Goal: Task Accomplishment & Management: Manage account settings

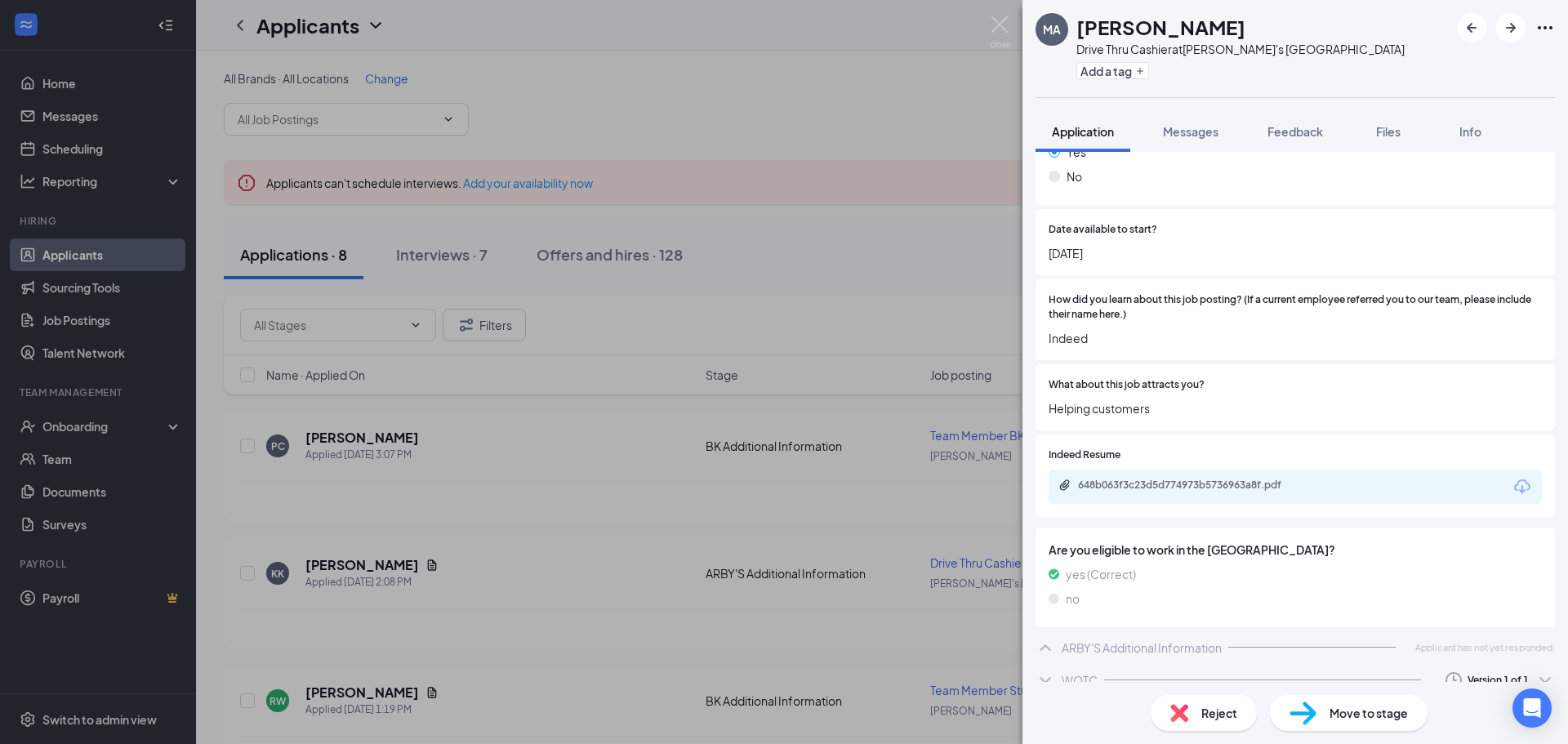
scroll to position [1185, 0]
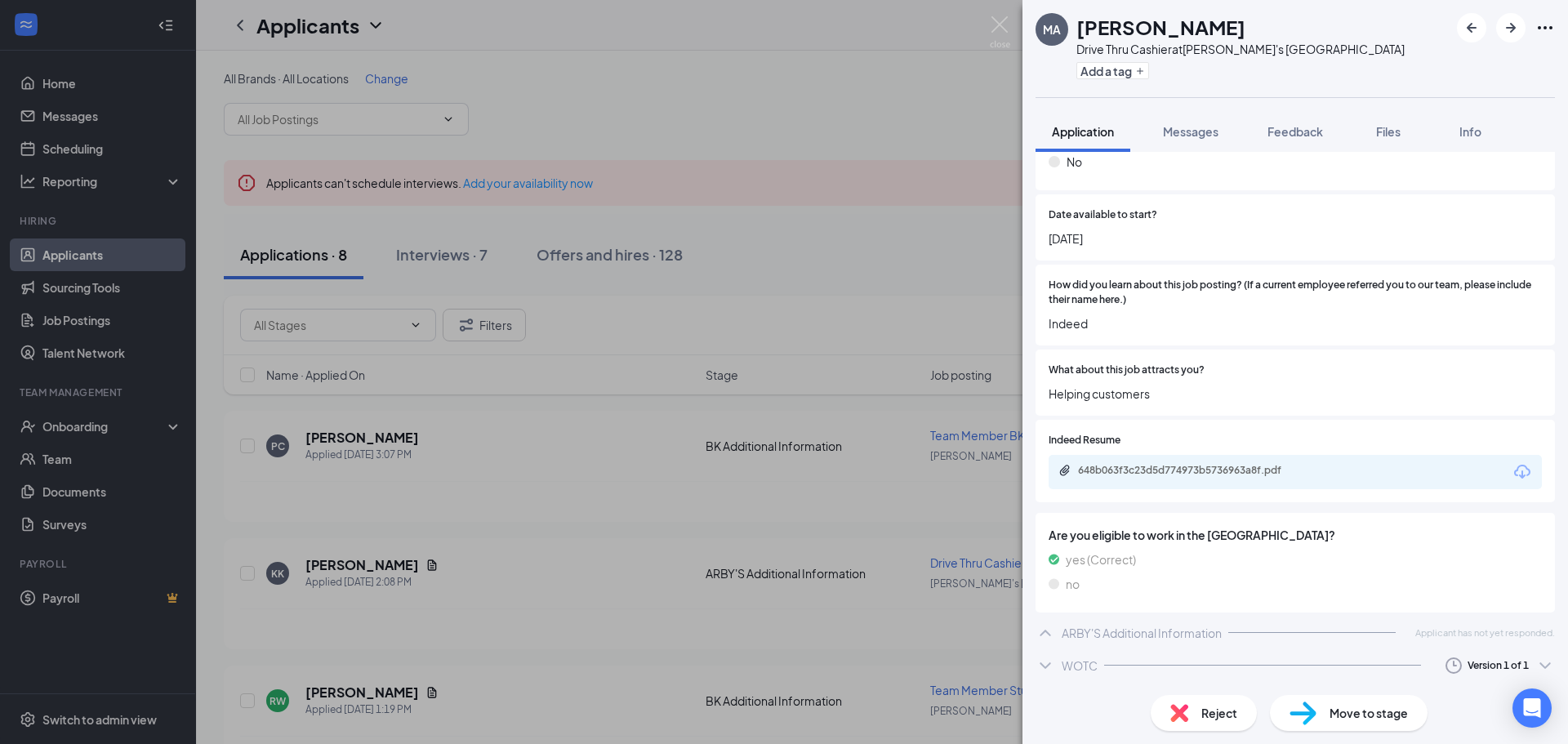
click at [1044, 660] on icon "ChevronDown" at bounding box center [1045, 666] width 20 height 20
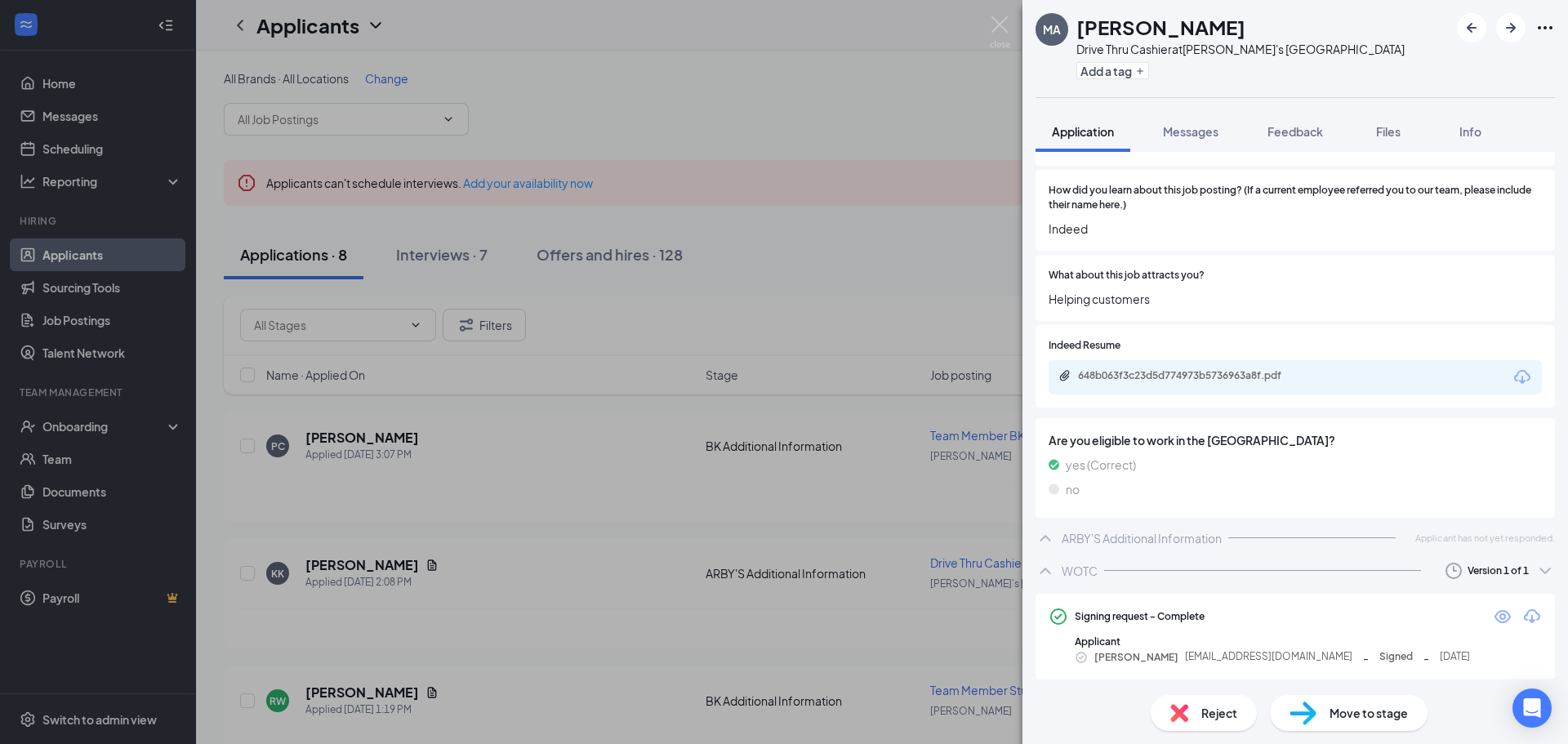
scroll to position [1284, 0]
click at [1051, 566] on icon "ChevronUp" at bounding box center [1045, 567] width 20 height 20
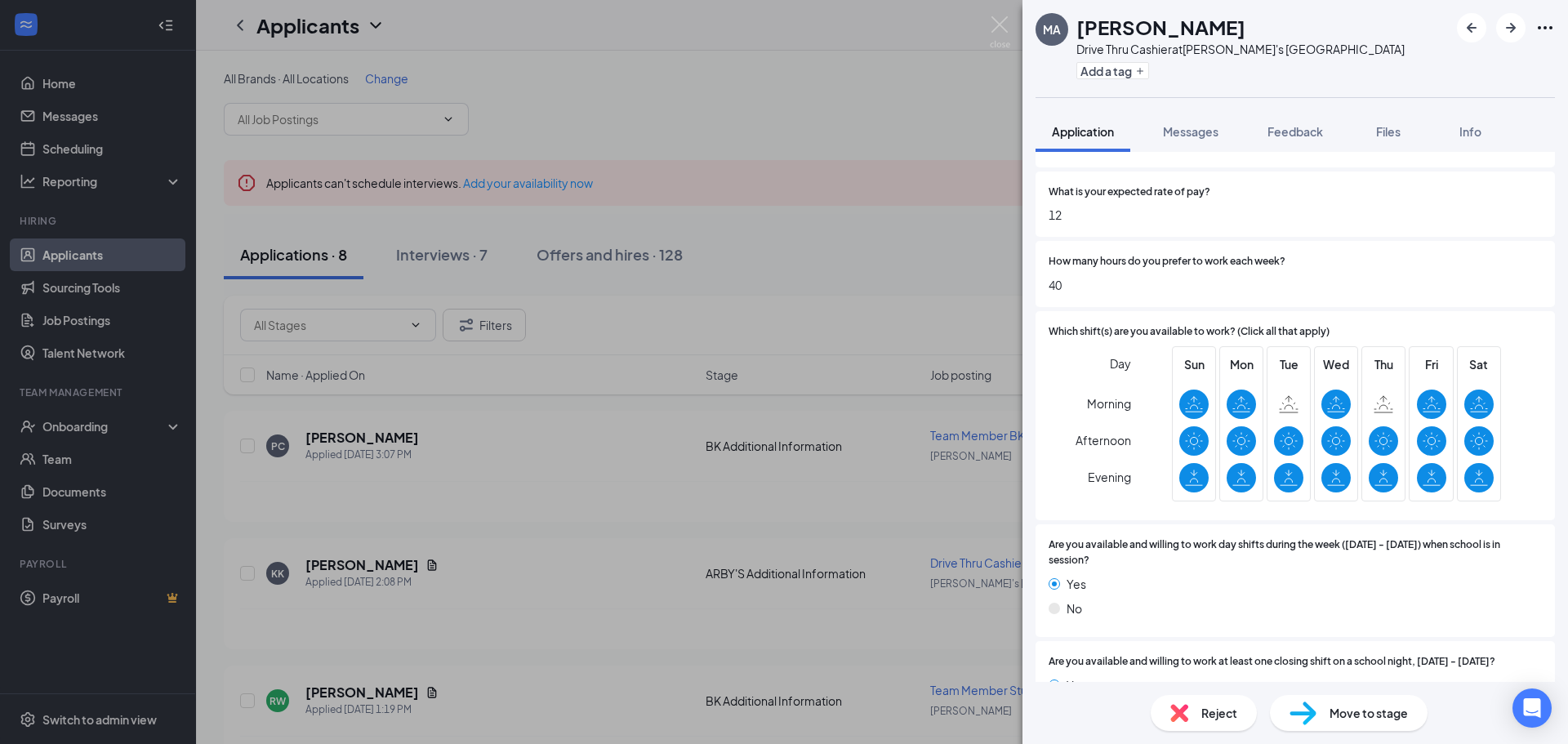
scroll to position [614, 0]
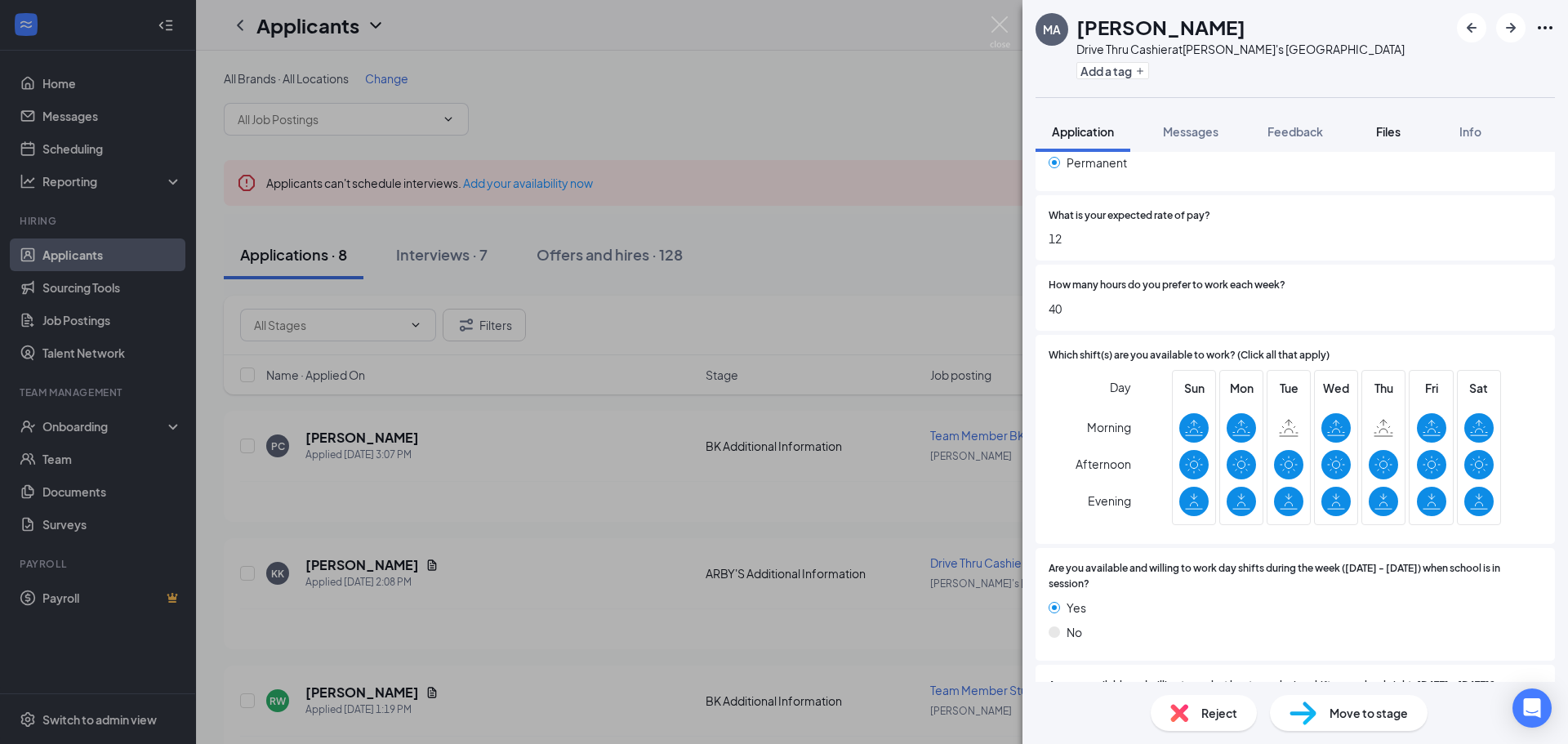
click at [1391, 134] on span "Files" at bounding box center [1389, 131] width 24 height 15
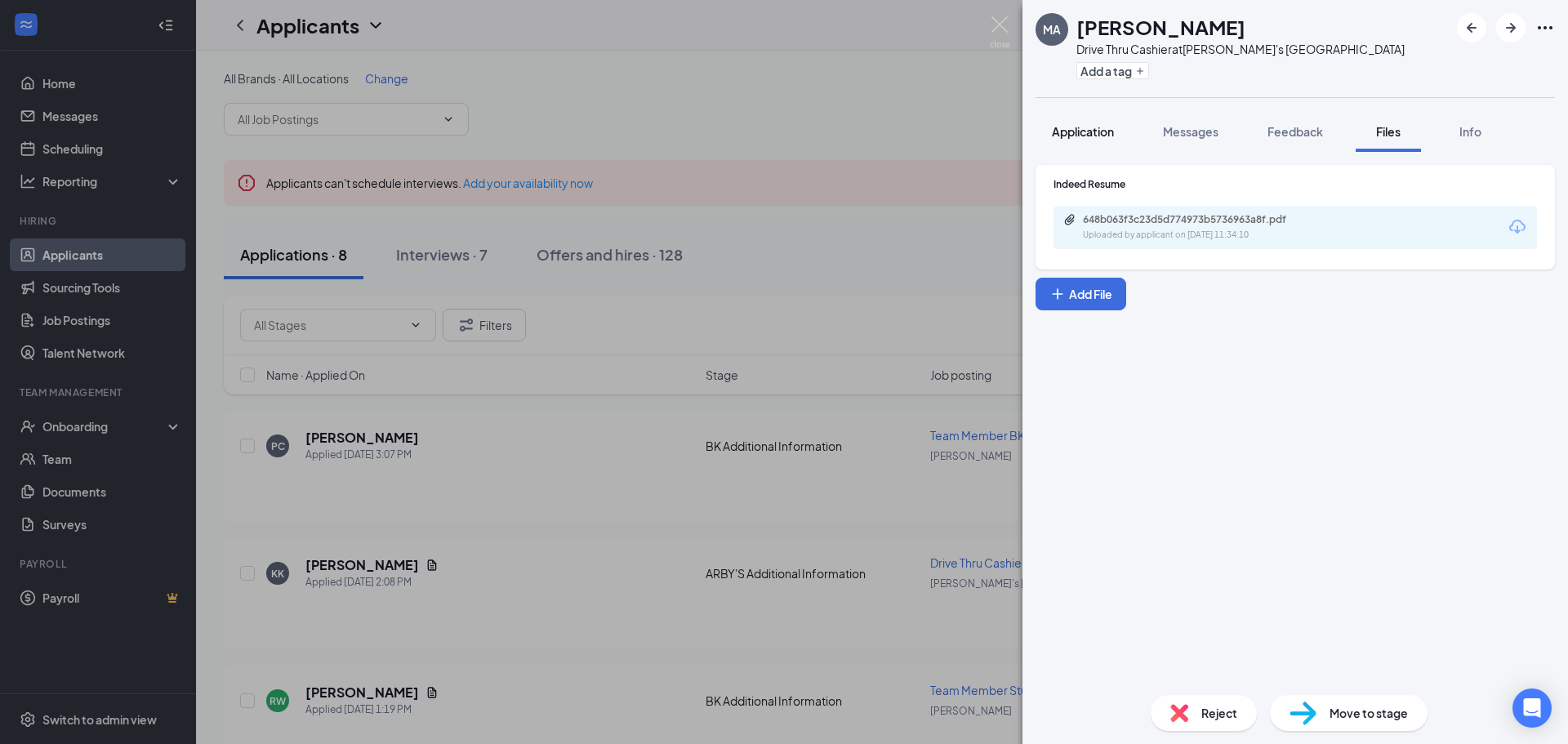
click at [1103, 130] on span "Application" at bounding box center [1083, 131] width 62 height 15
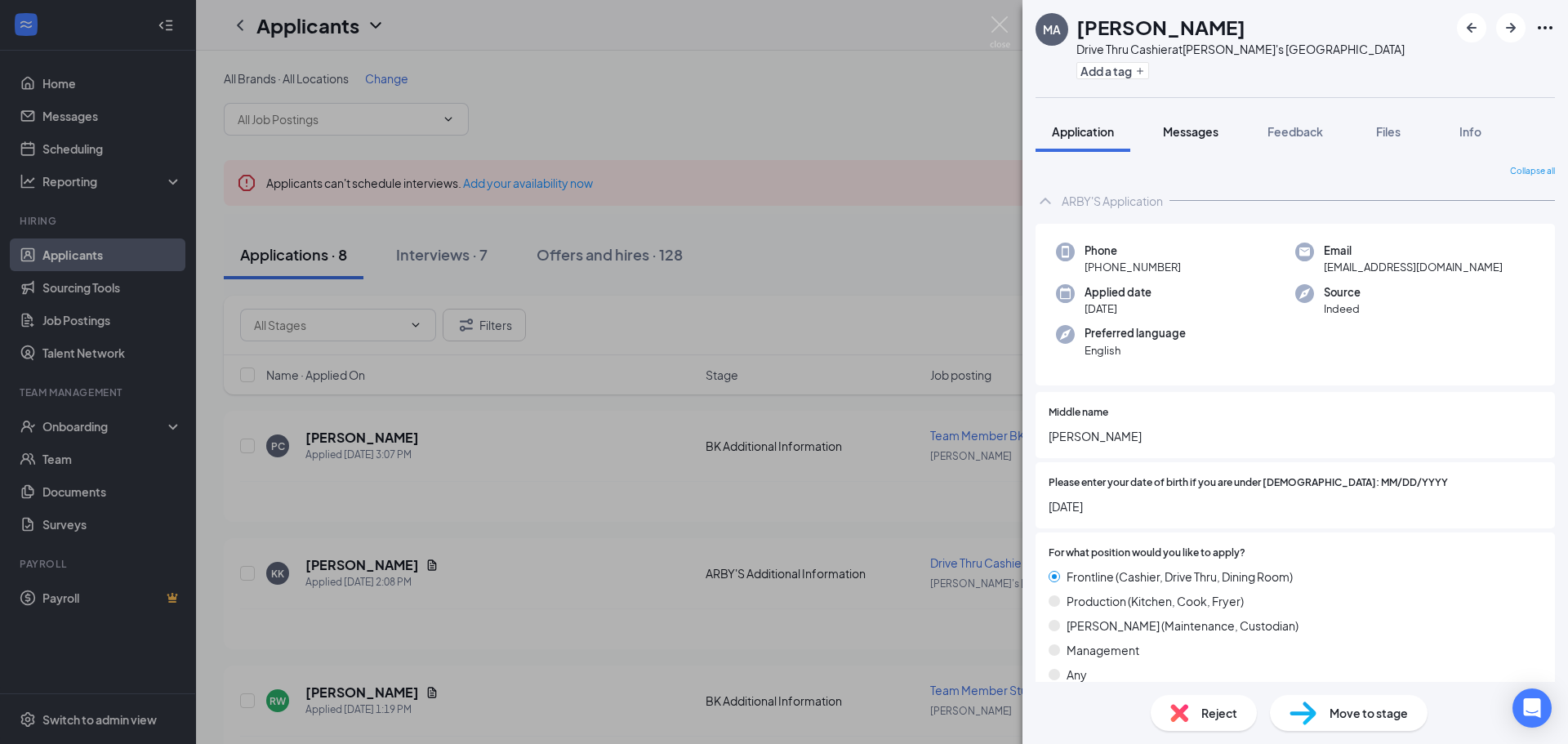
click at [1214, 134] on span "Messages" at bounding box center [1191, 131] width 55 height 15
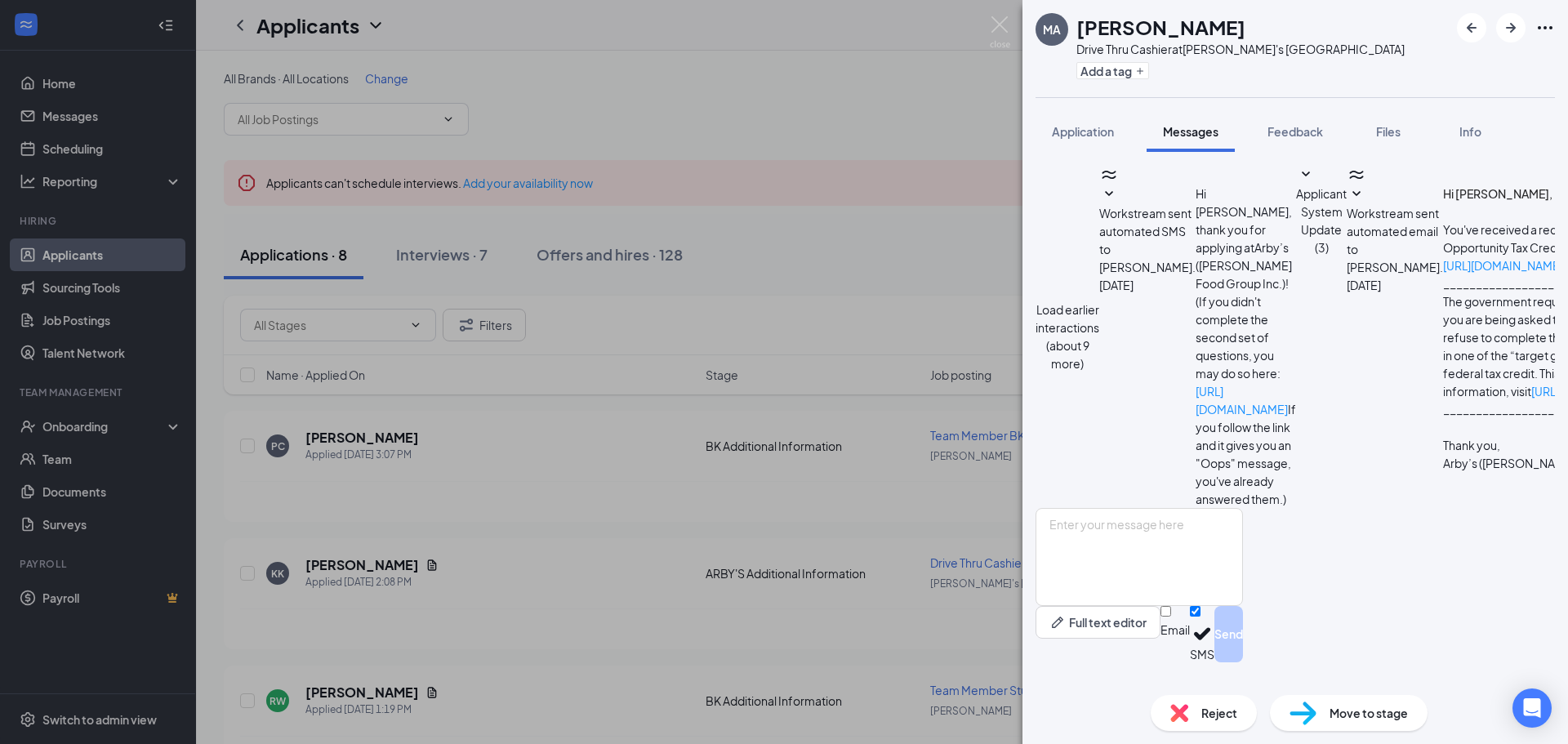
scroll to position [28, 0]
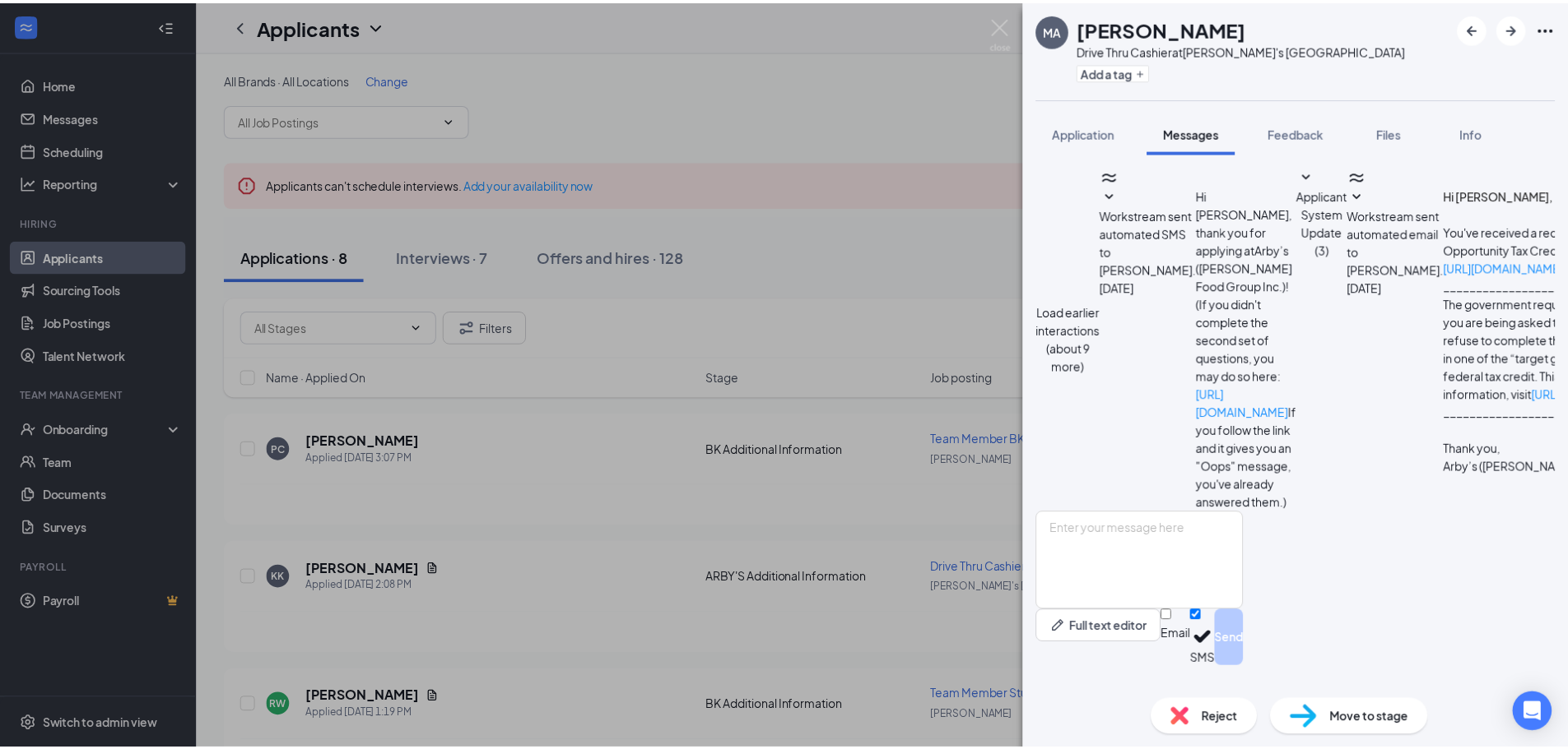
scroll to position [128, 0]
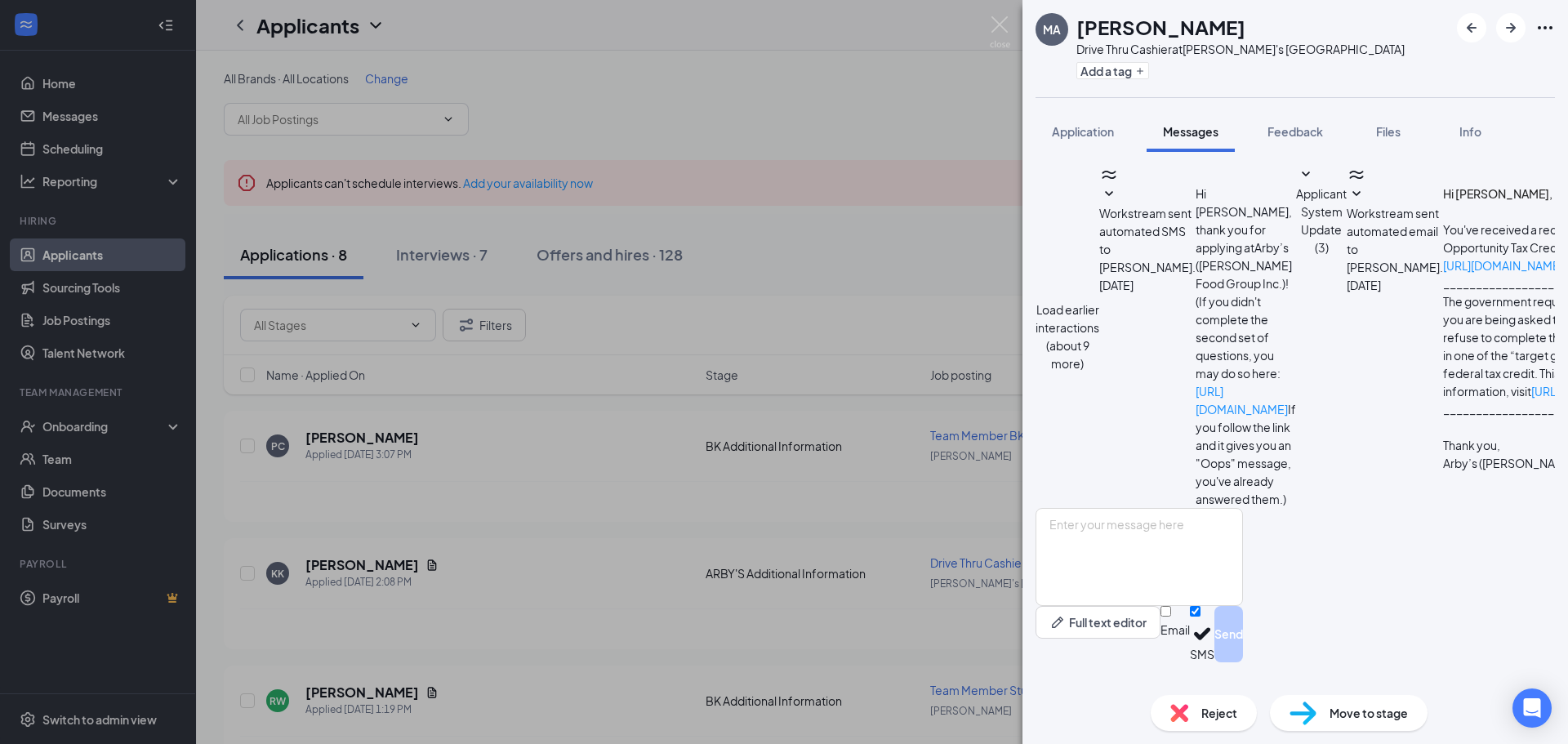
click at [812, 143] on div "MA [PERSON_NAME] Drive Thru Cashier at [GEOGRAPHIC_DATA] Add a tag Application …" at bounding box center [784, 372] width 1568 height 744
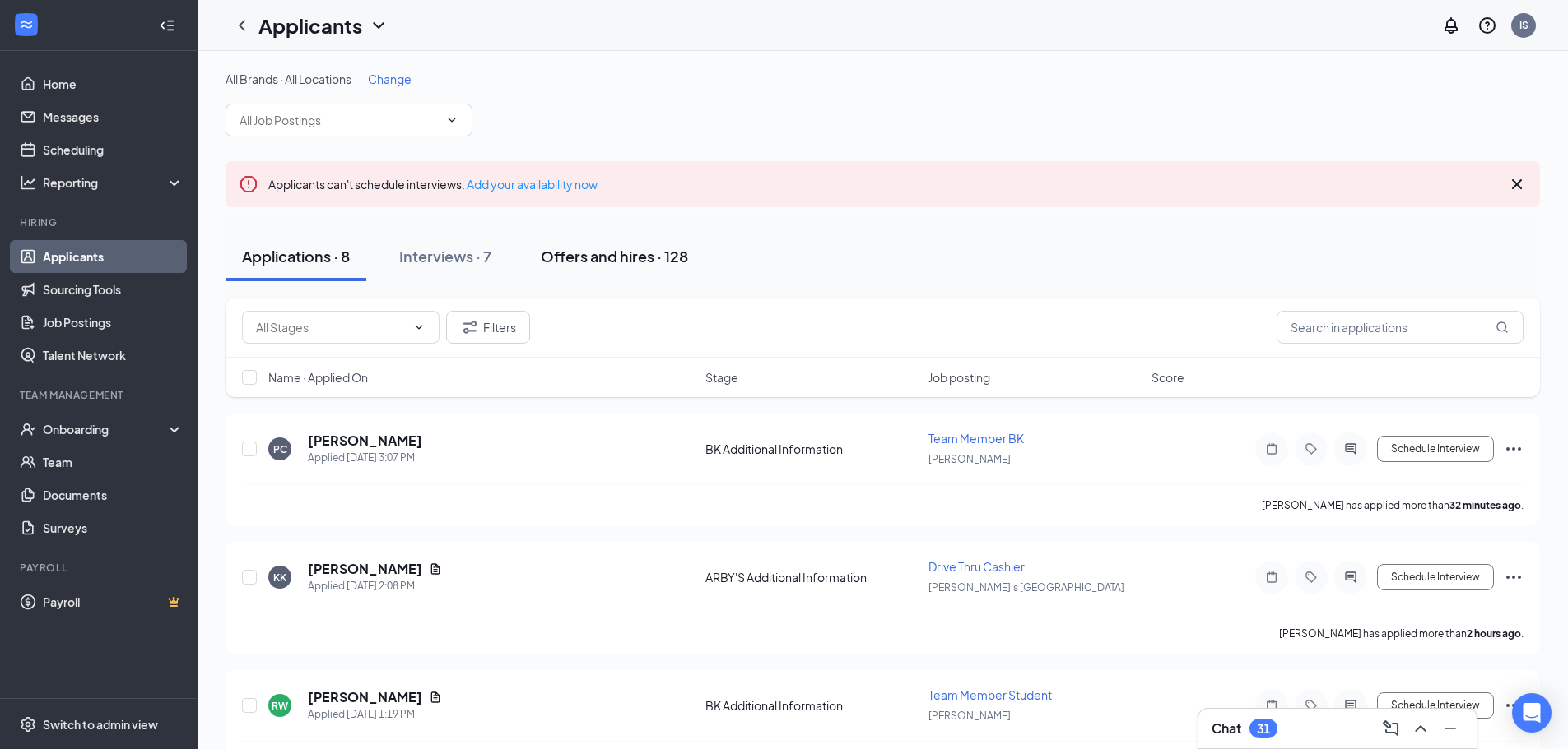
click at [601, 250] on div "Offers and hires · 128" at bounding box center [614, 257] width 148 height 21
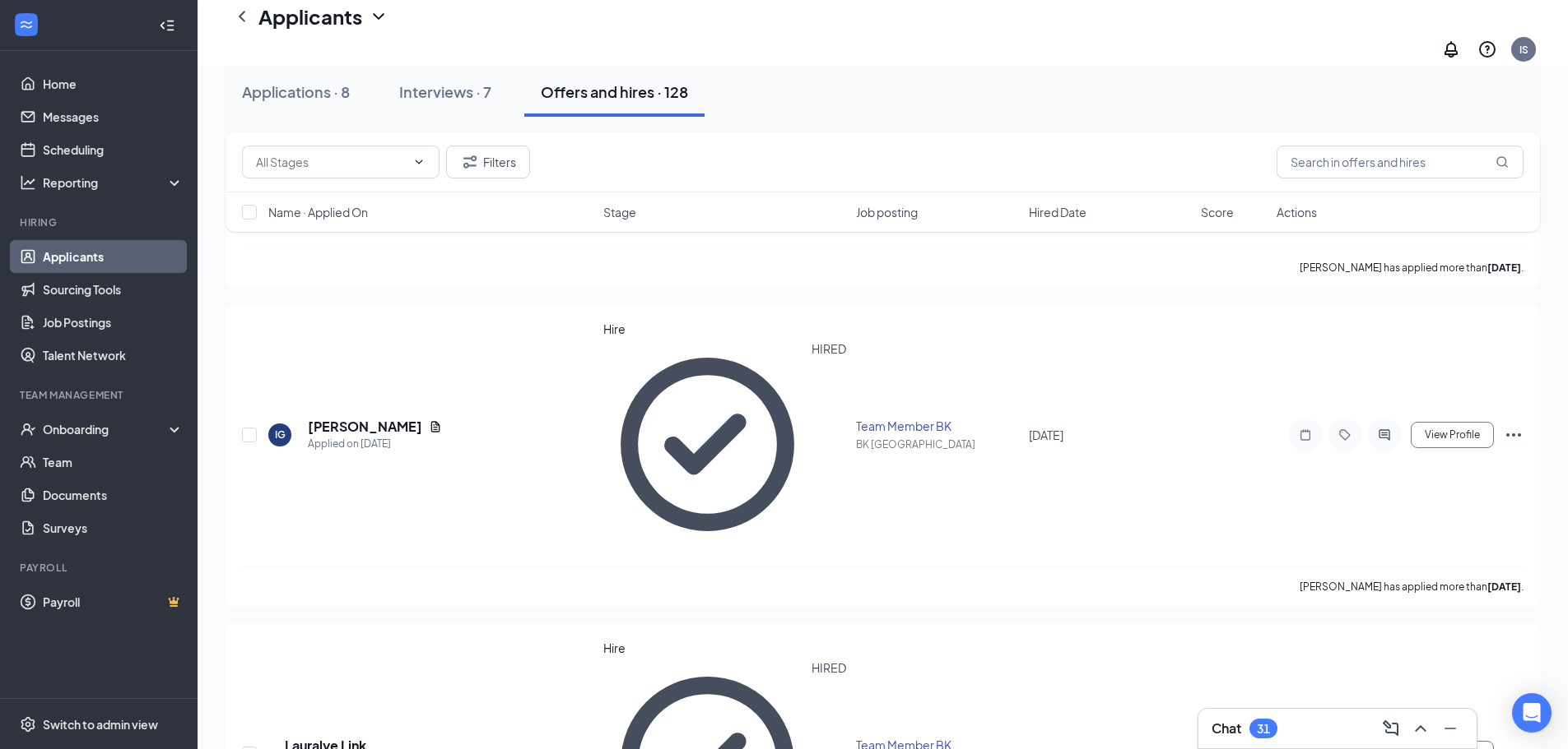
scroll to position [1233, 0]
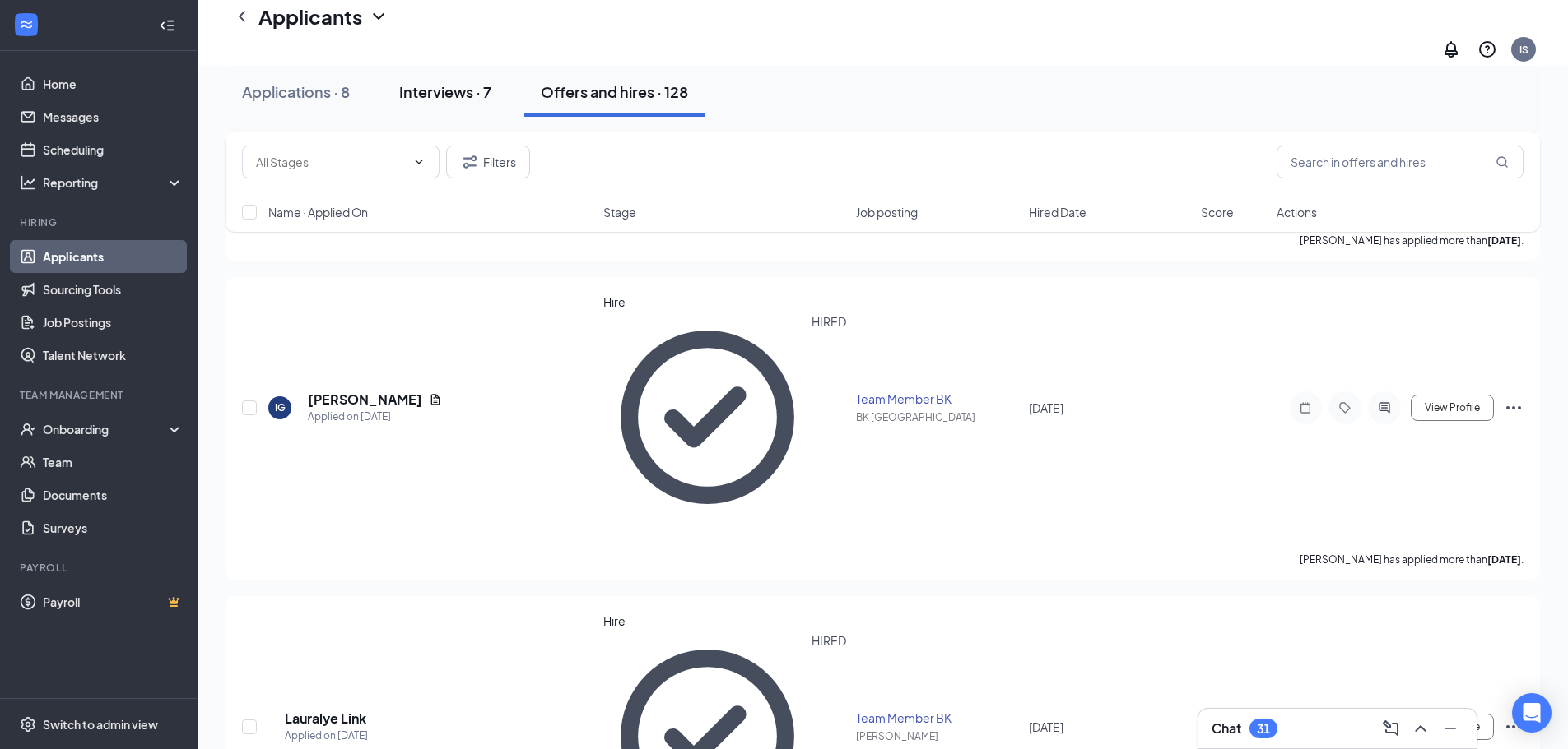
click at [453, 99] on div "Interviews · 7" at bounding box center [446, 92] width 93 height 21
